Goal: Task Accomplishment & Management: Manage account settings

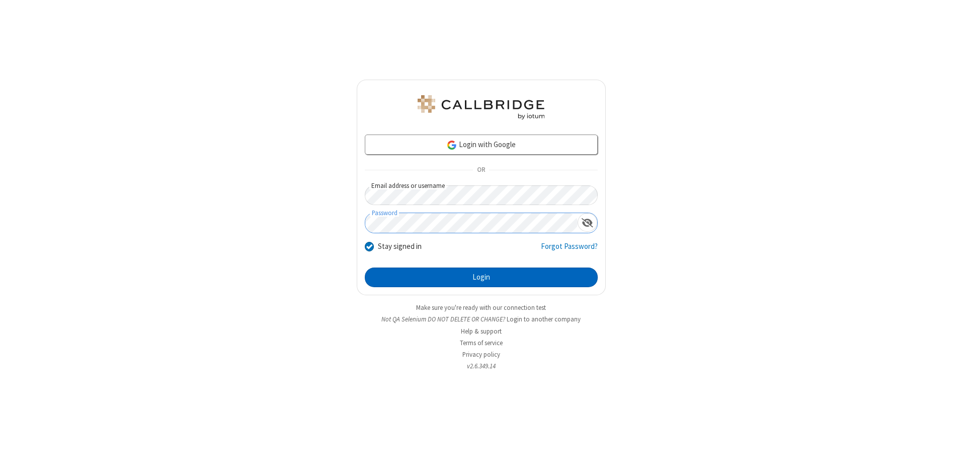
click at [481, 277] on button "Login" at bounding box center [481, 277] width 233 height 20
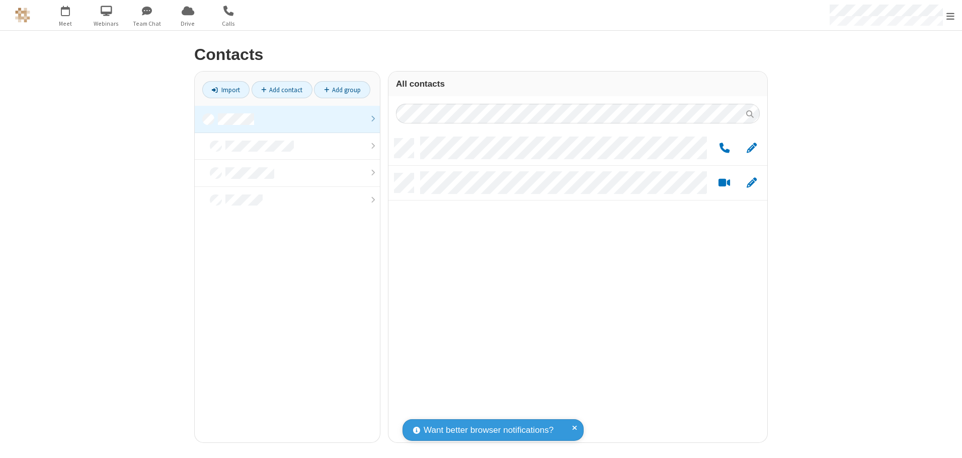
scroll to position [304, 371]
click at [287, 119] on link at bounding box center [287, 119] width 185 height 27
click at [752, 147] on span "Edit" at bounding box center [752, 148] width 10 height 13
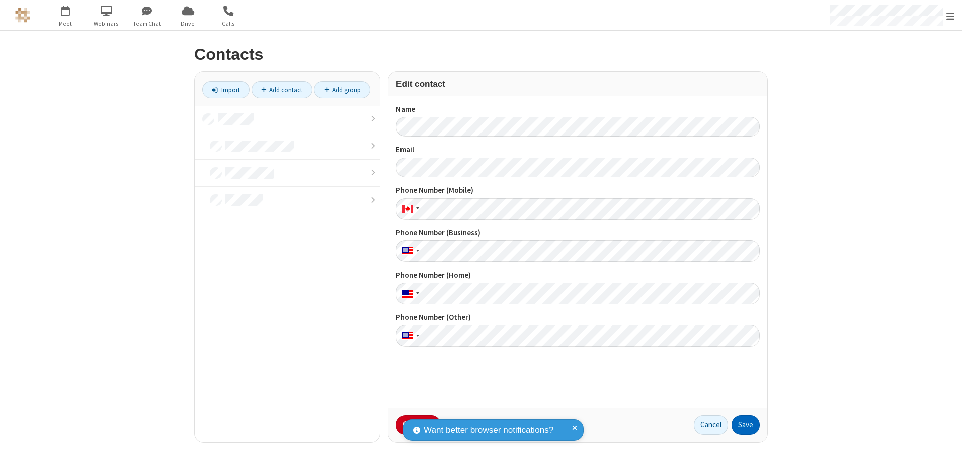
click at [746, 424] on button "Save" at bounding box center [746, 425] width 28 height 20
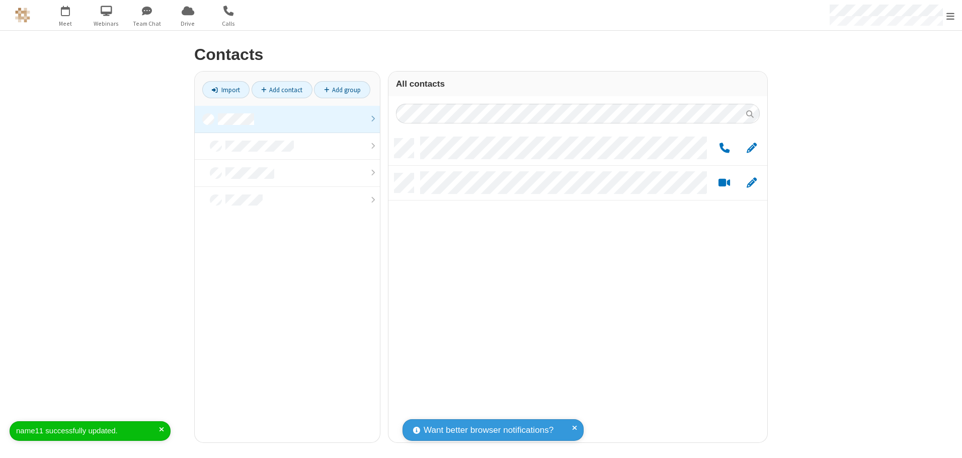
scroll to position [304, 371]
